Goal: Information Seeking & Learning: Learn about a topic

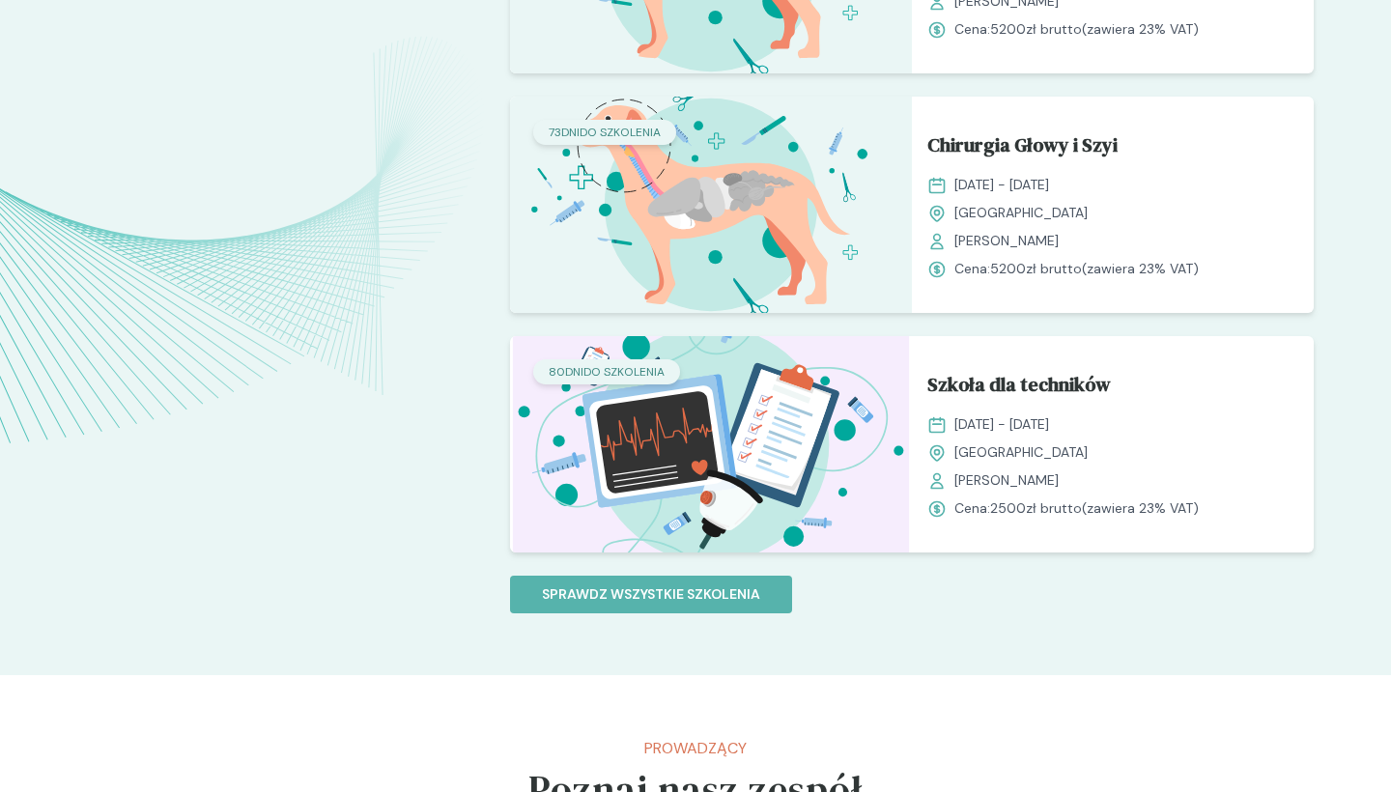
scroll to position [1656, 0]
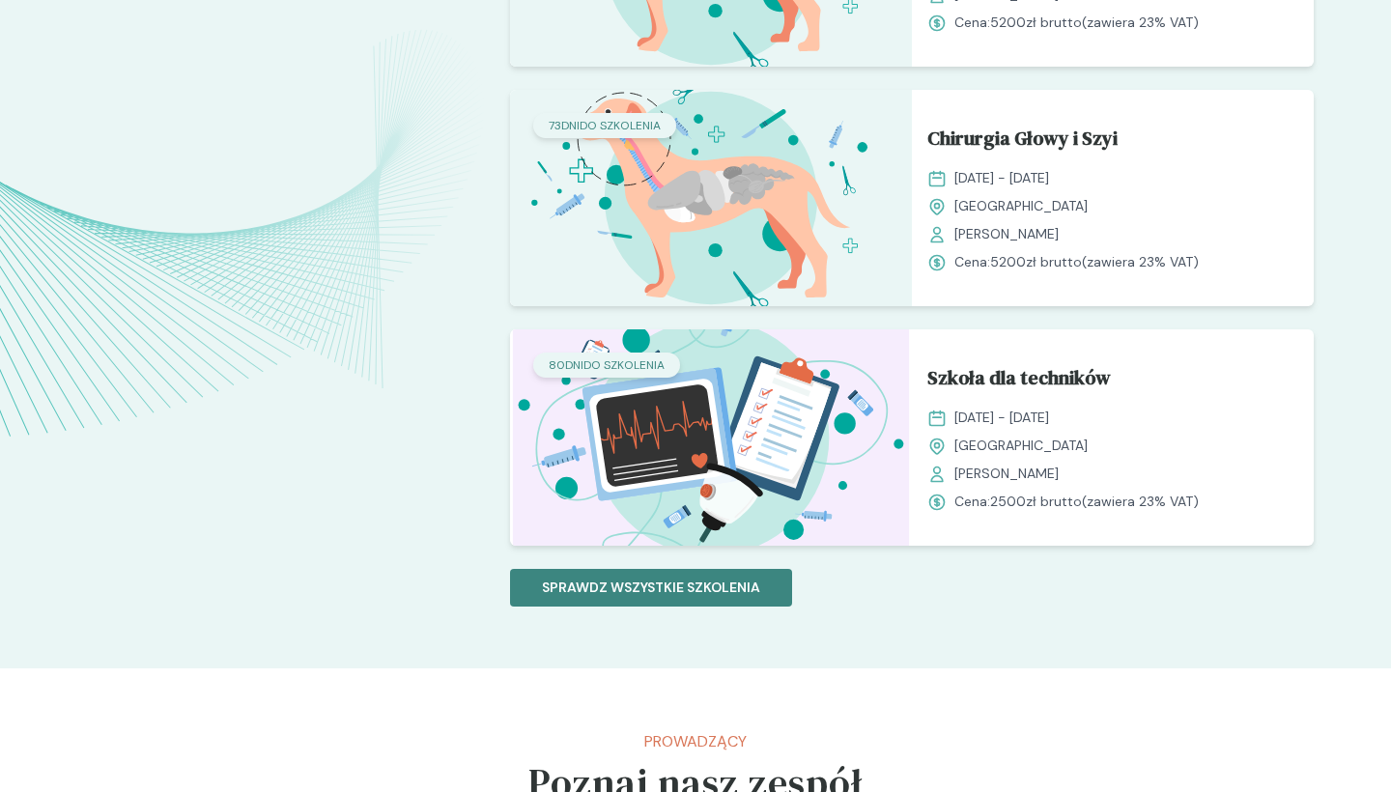
click at [622, 604] on button "Sprawdz wszystkie szkolenia" at bounding box center [651, 588] width 282 height 38
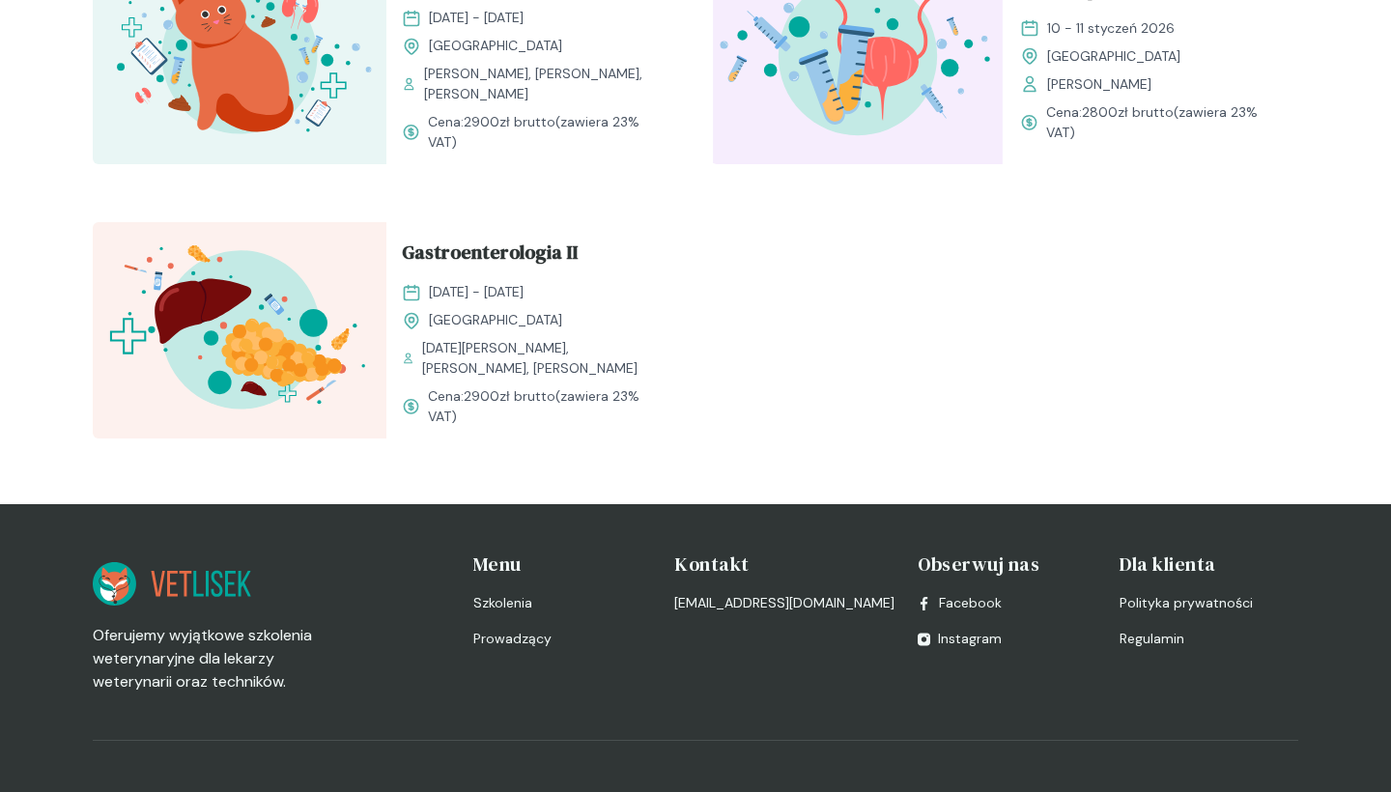
scroll to position [2432, 0]
click at [542, 260] on span "Gastroenterologia II" at bounding box center [490, 256] width 176 height 37
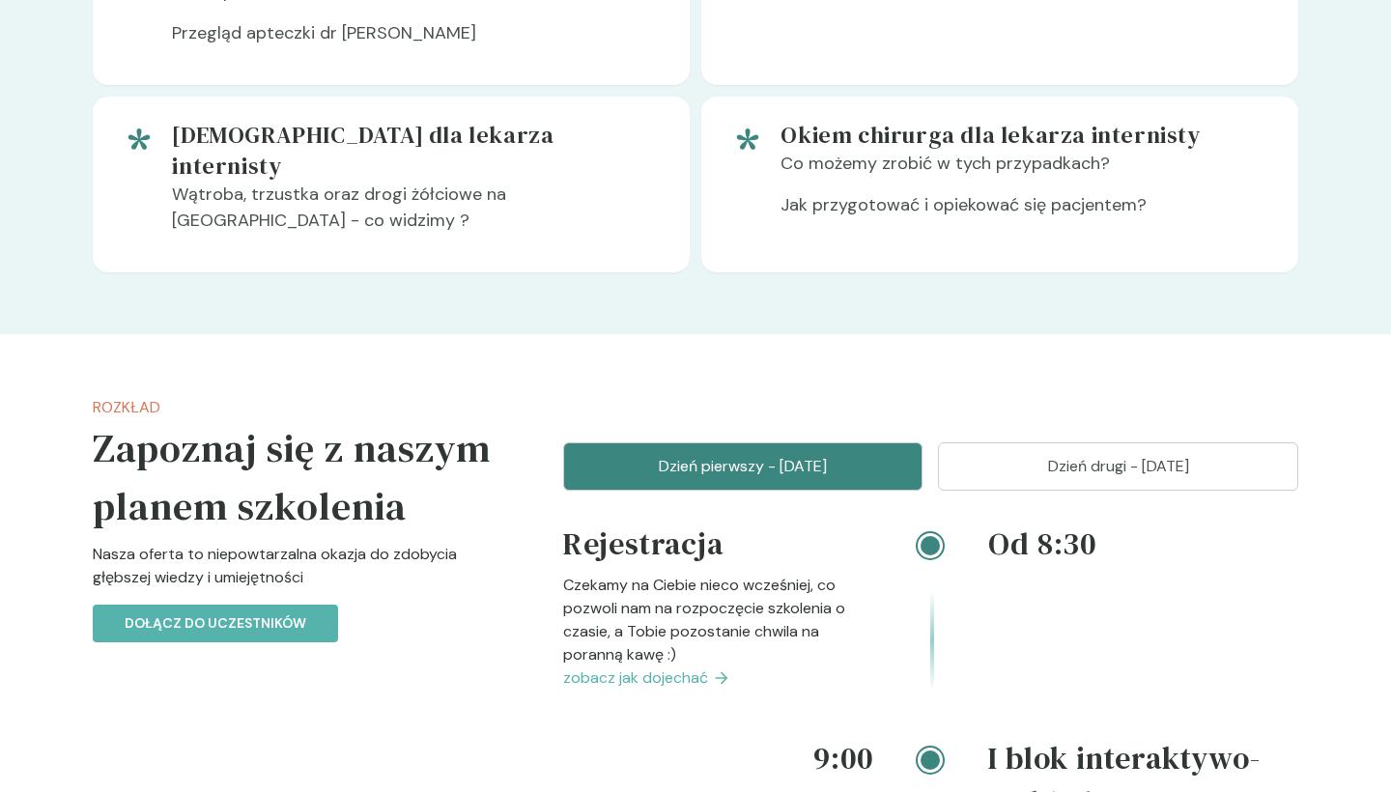
scroll to position [2025, 0]
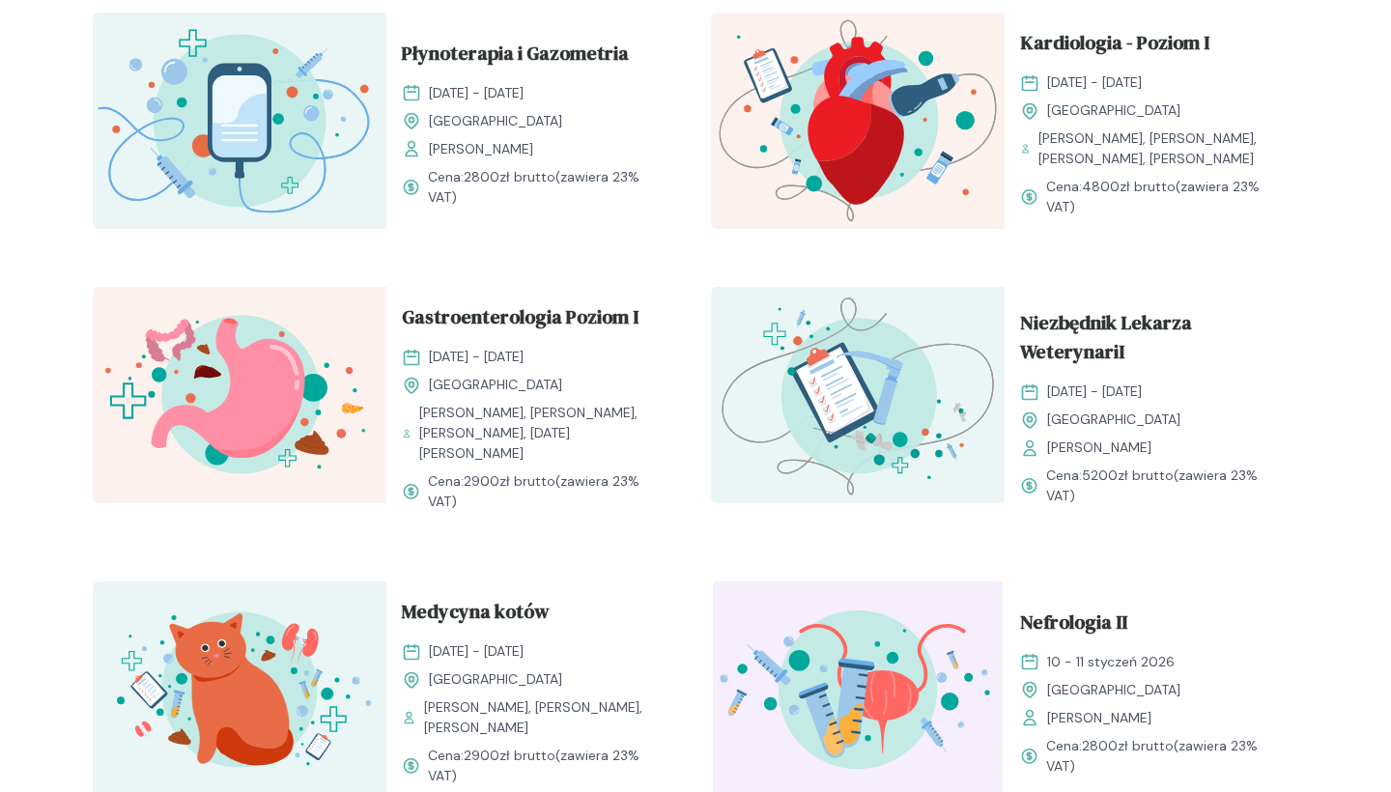
scroll to position [1794, 0]
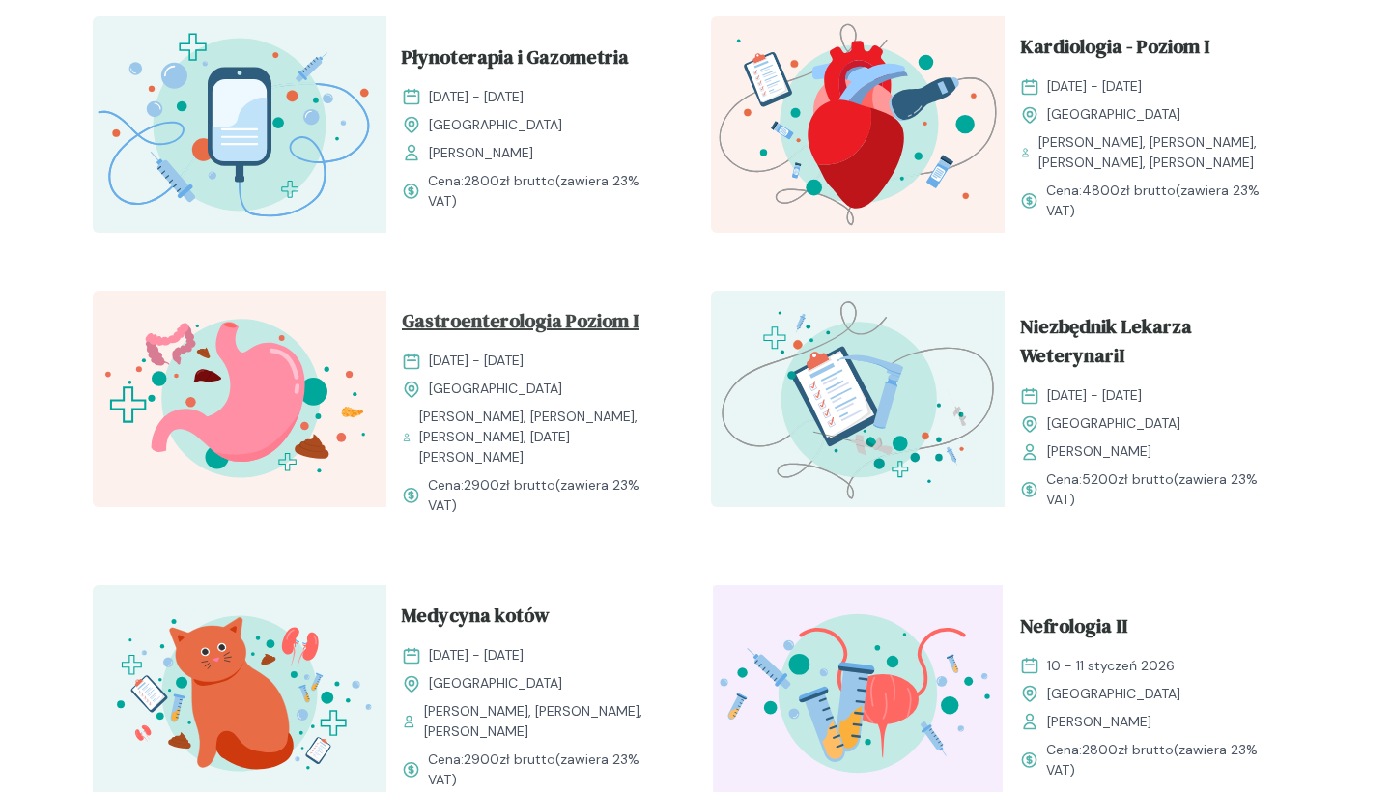
click at [515, 343] on span "Gastroenterologia Poziom I" at bounding box center [520, 324] width 237 height 37
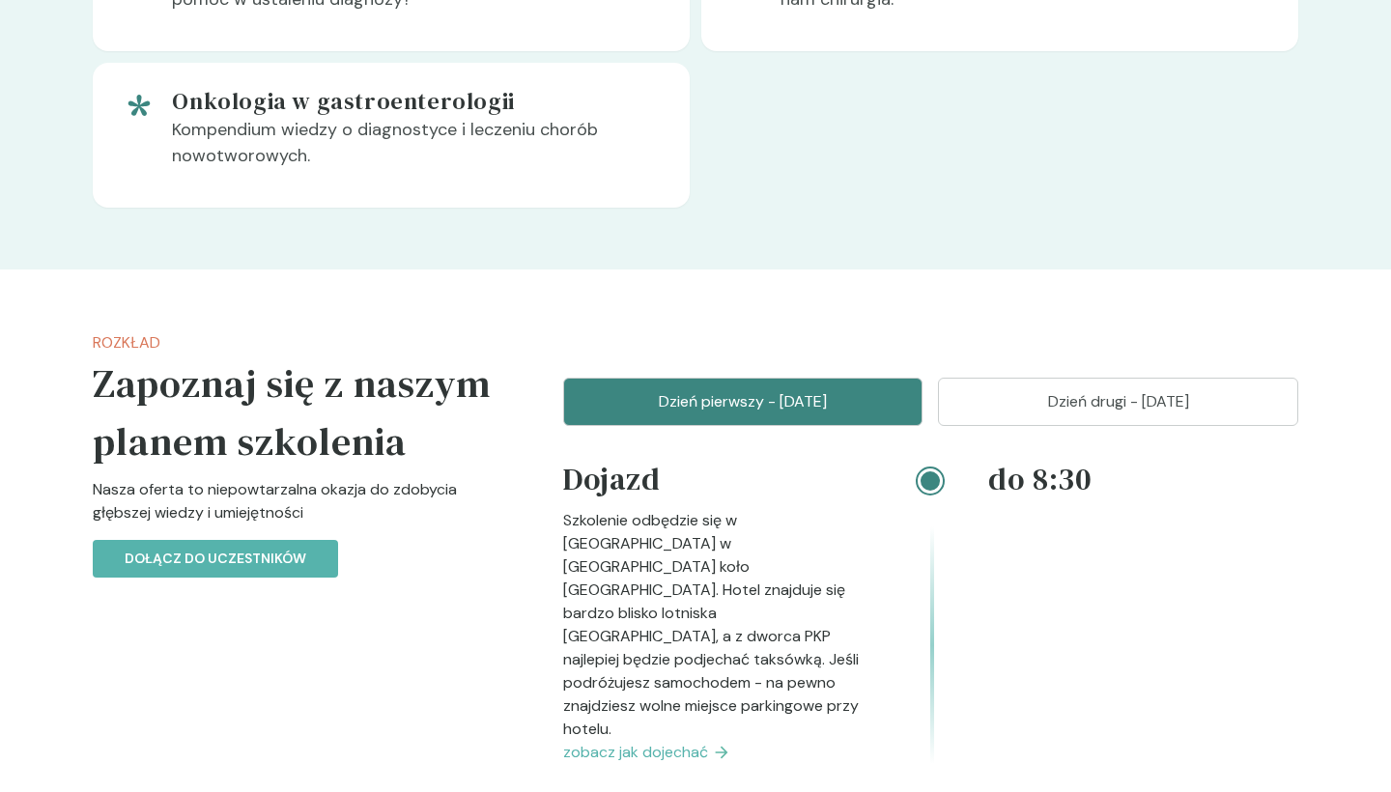
scroll to position [1978, 0]
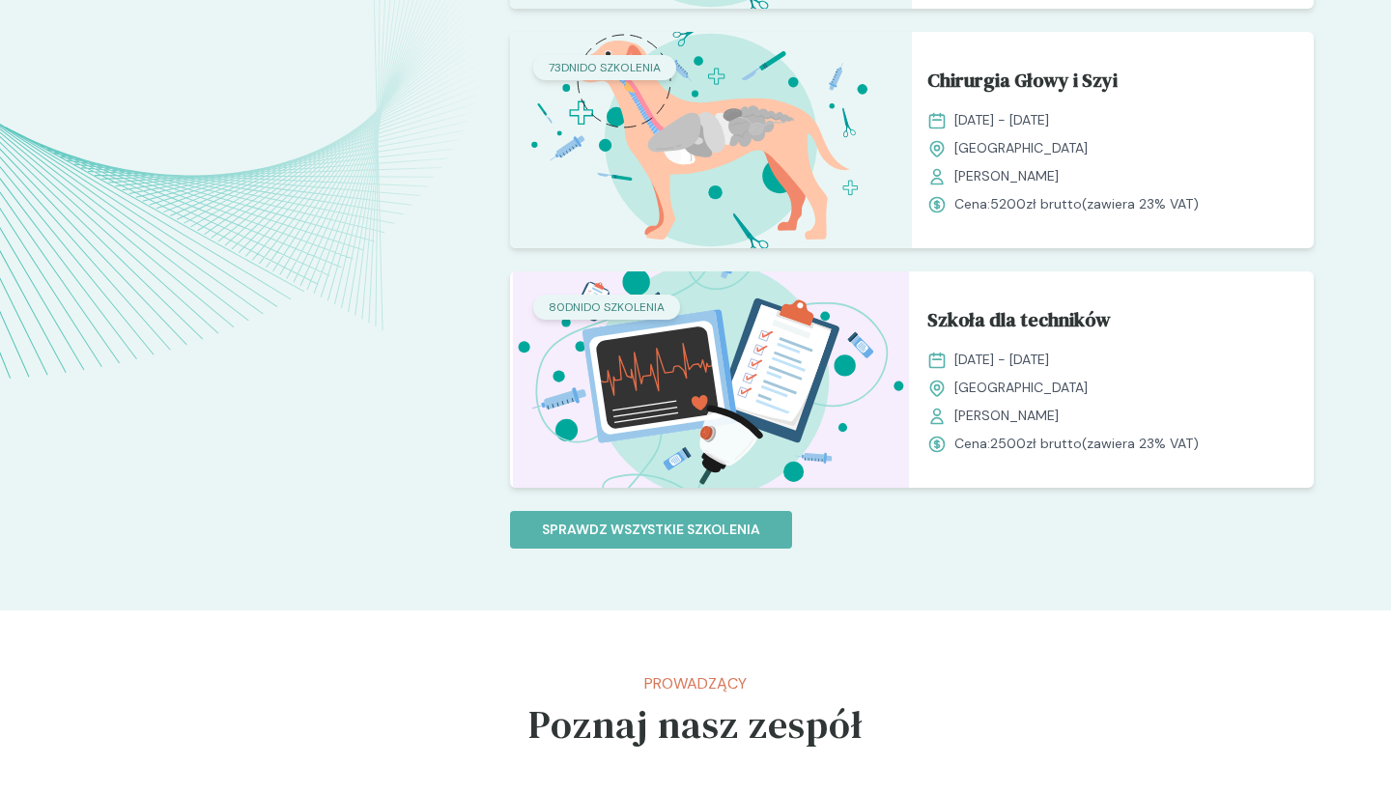
scroll to position [1816, 0]
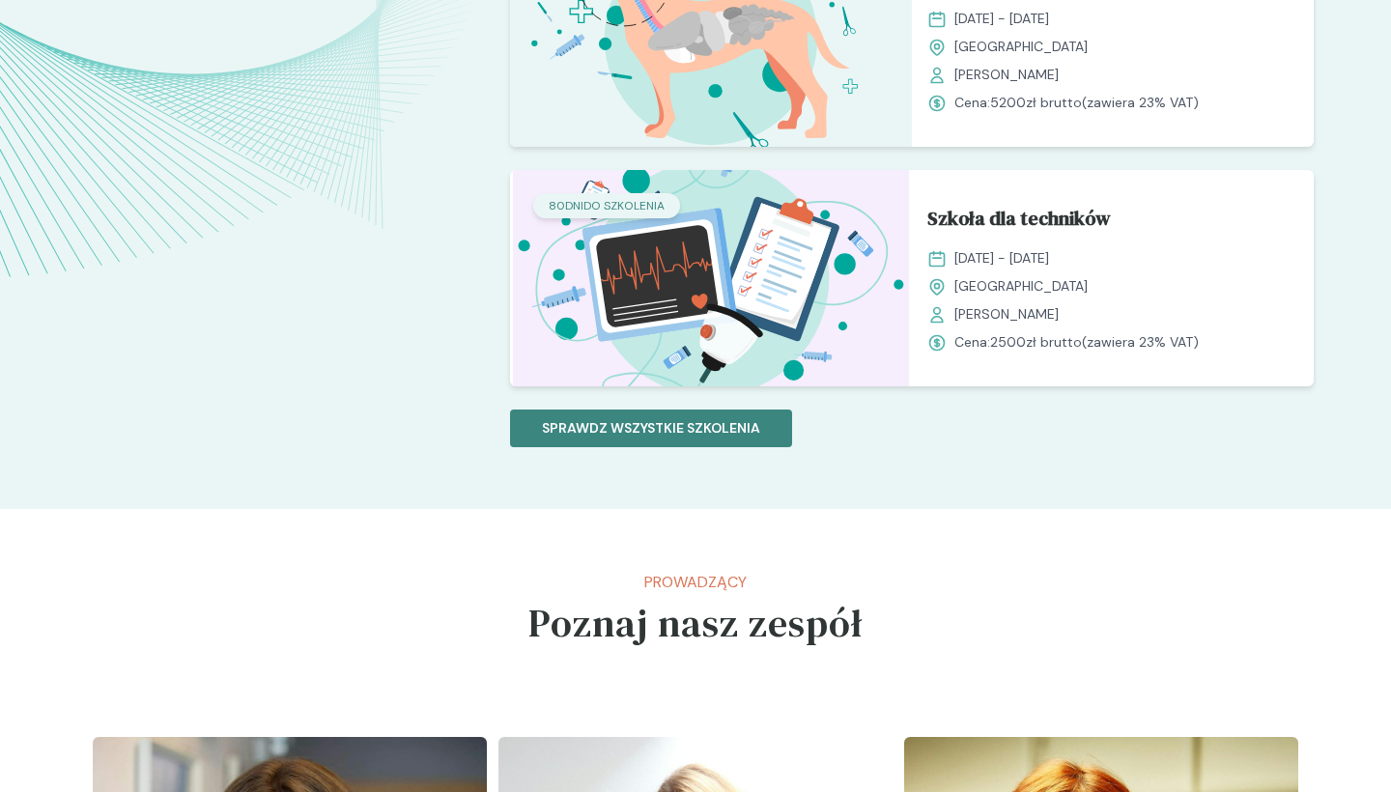
click at [579, 425] on p "Sprawdz wszystkie szkolenia" at bounding box center [651, 428] width 218 height 20
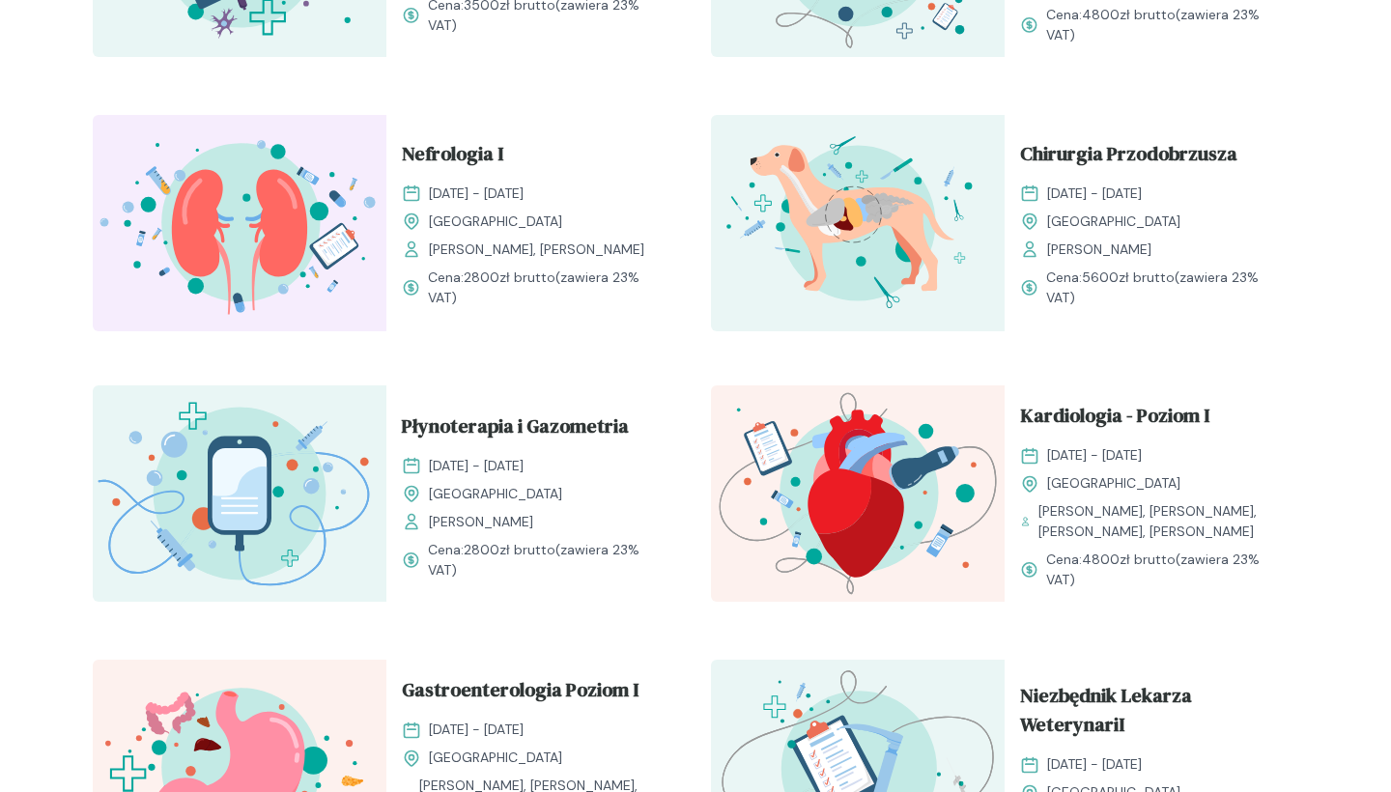
scroll to position [1385, 0]
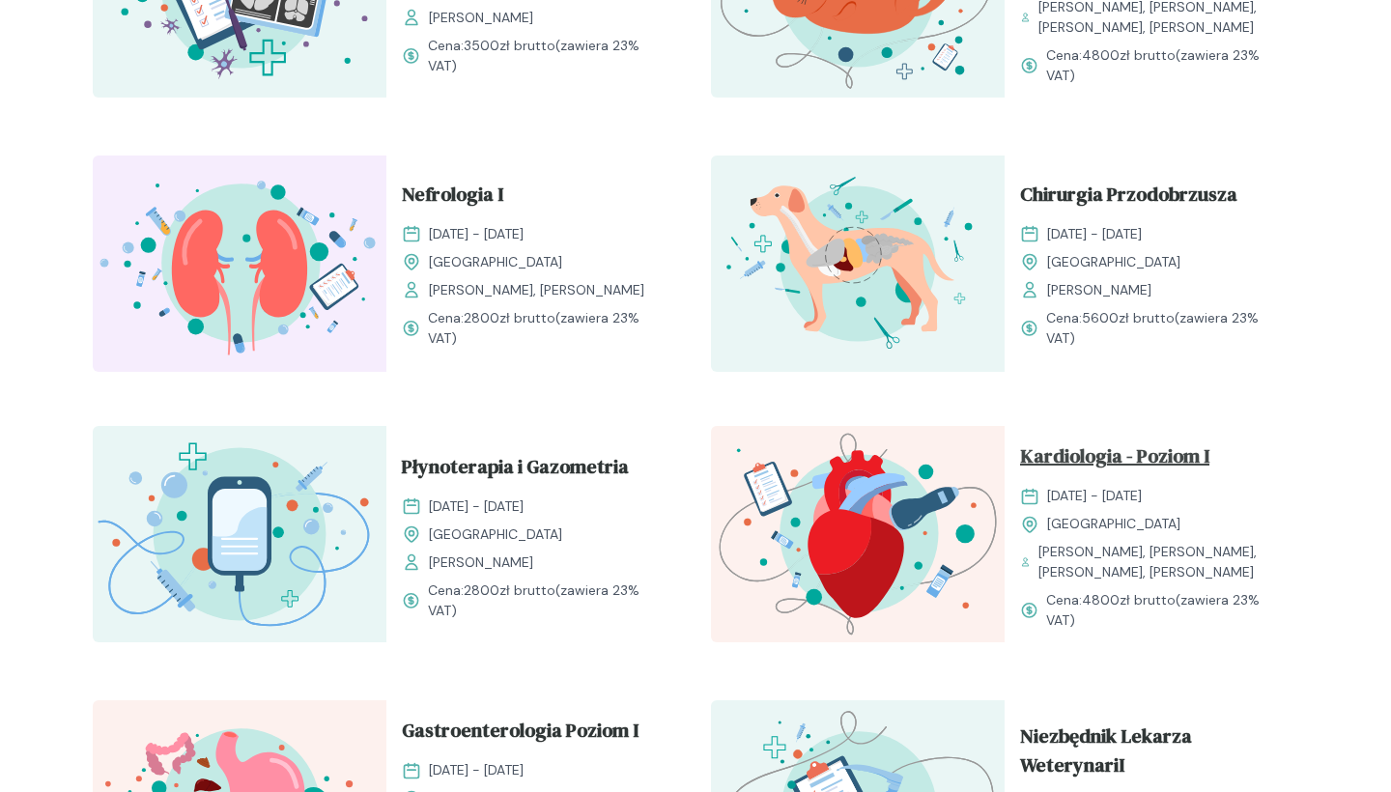
click at [1205, 465] on span "Kardiologia - Poziom I" at bounding box center [1114, 459] width 189 height 37
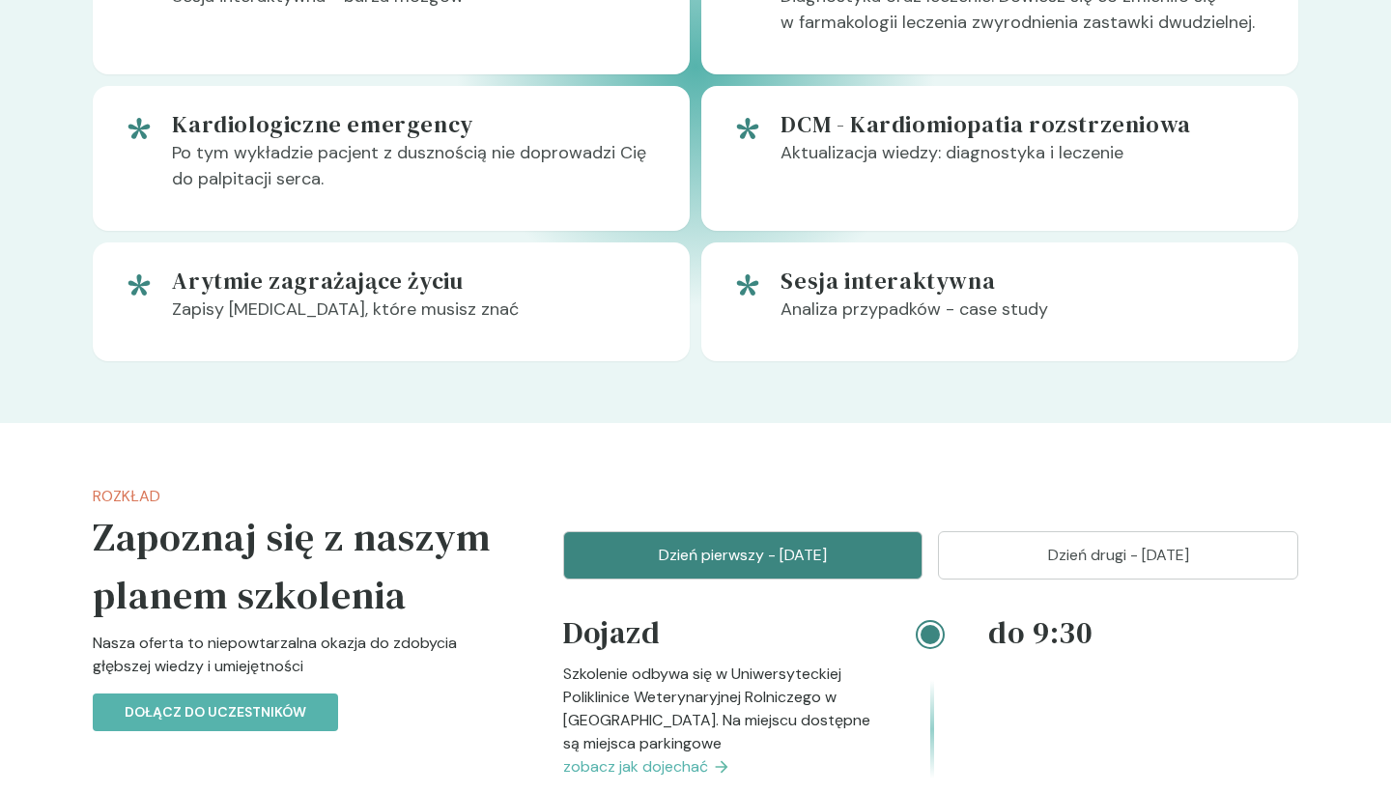
scroll to position [1413, 0]
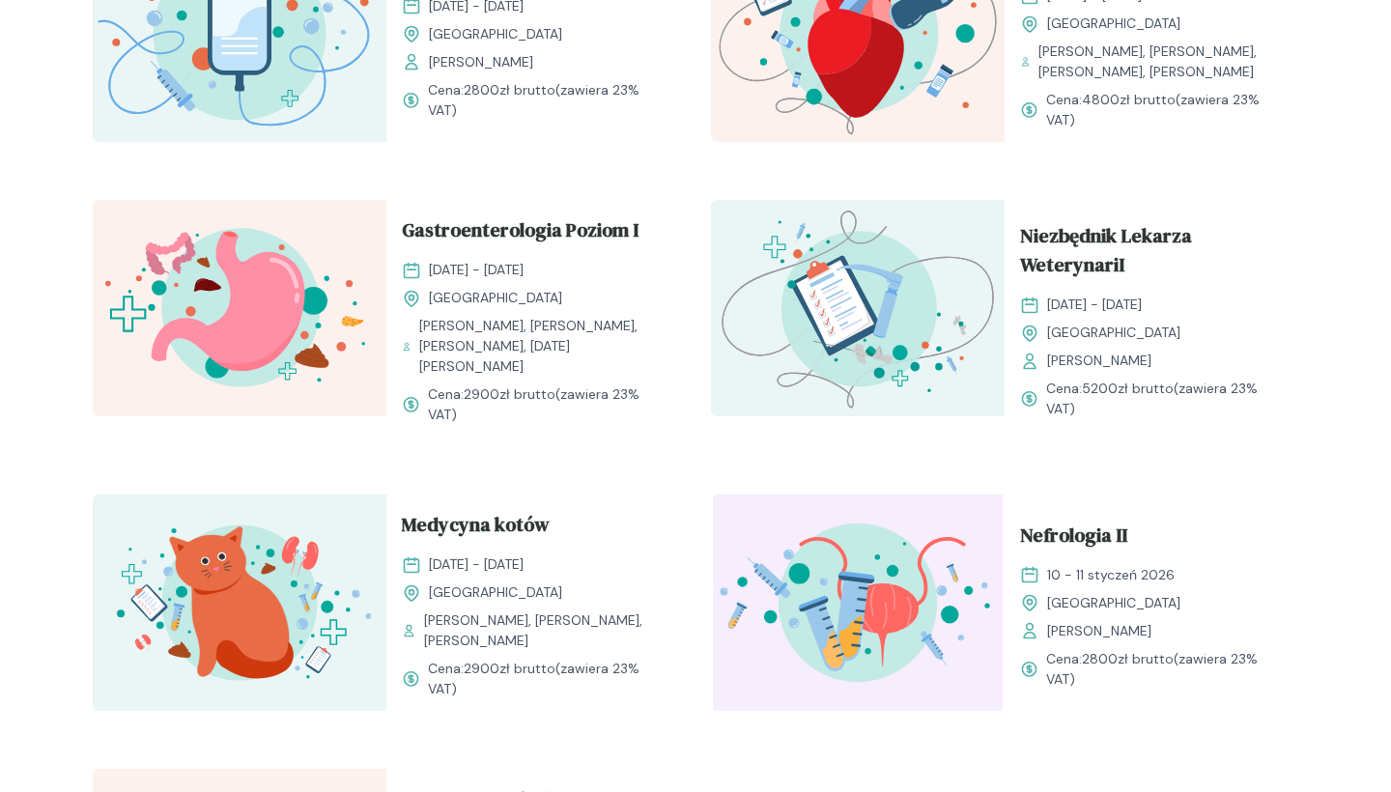
scroll to position [1886, 0]
click at [500, 529] on span "Medycyna kotów" at bounding box center [476, 527] width 148 height 37
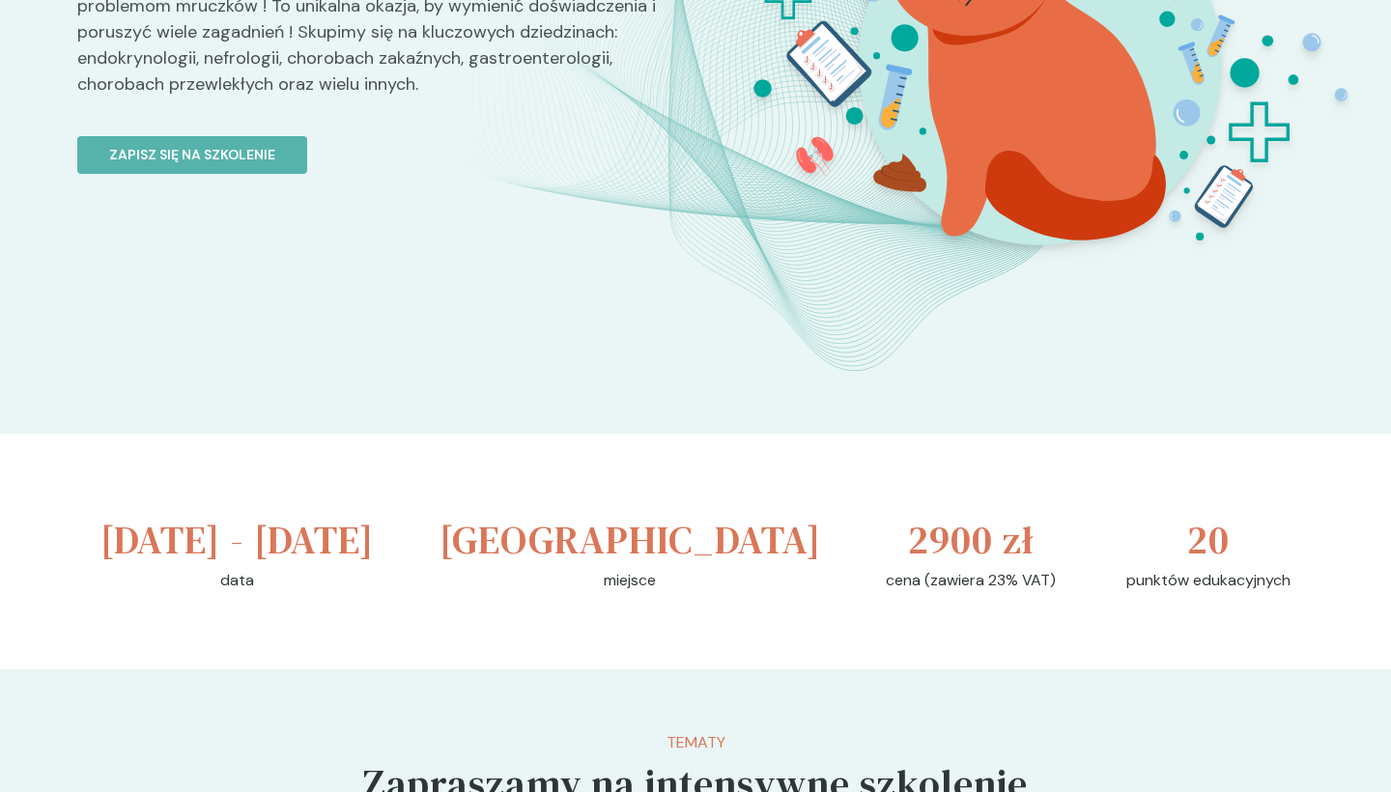
scroll to position [236, 0]
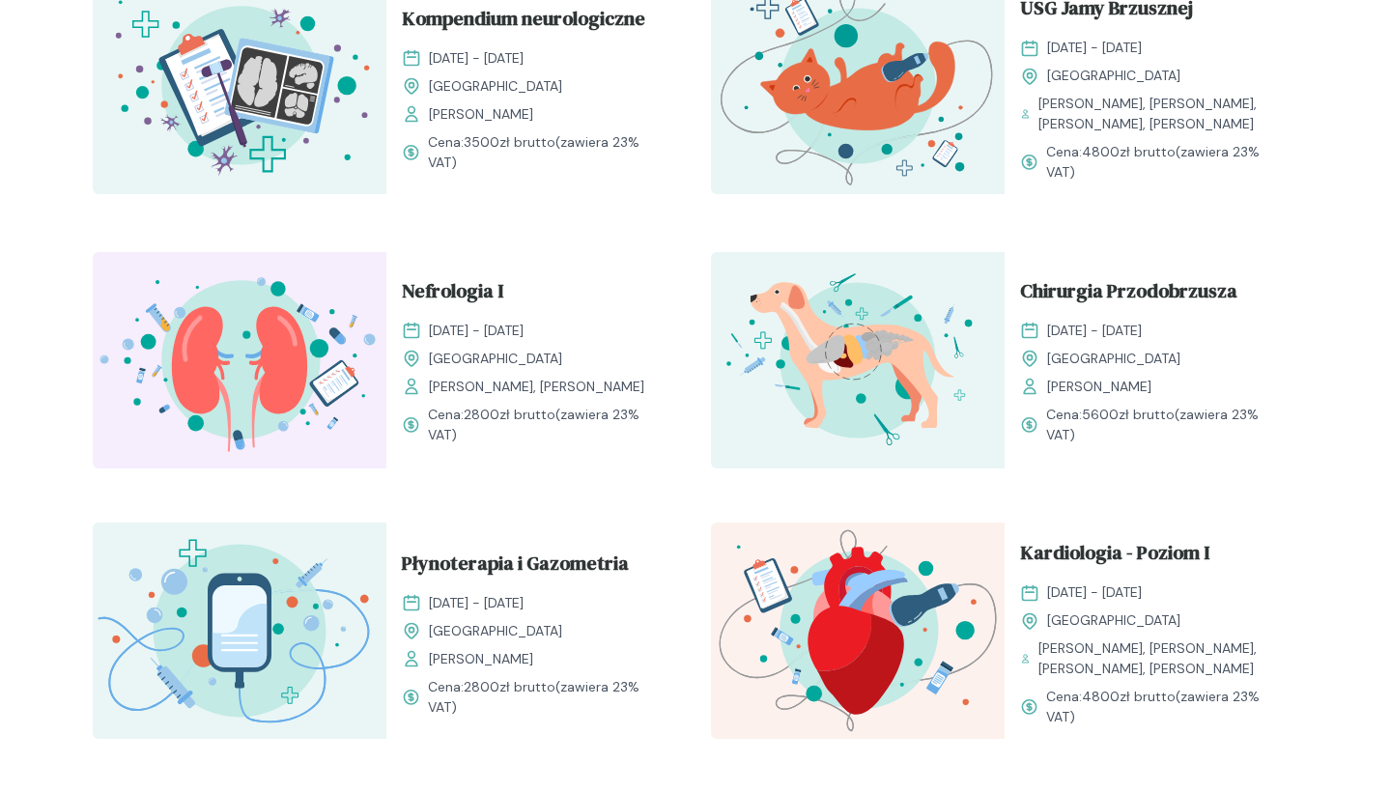
scroll to position [1198, 0]
